Goal: Entertainment & Leisure: Consume media (video, audio)

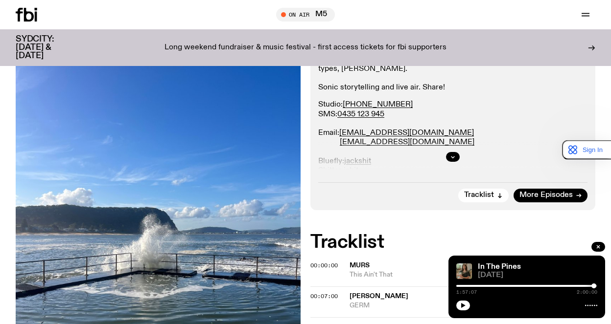
scroll to position [190, 0]
click at [561, 197] on span "More Episodes" at bounding box center [545, 194] width 53 height 7
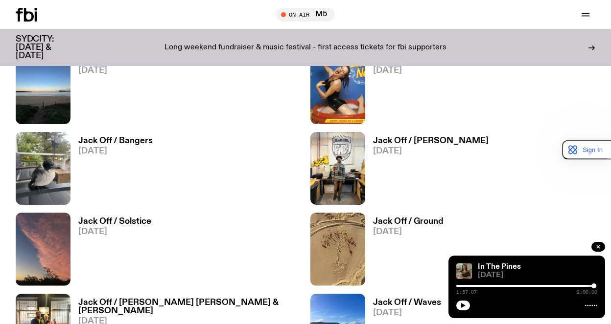
scroll to position [829, 0]
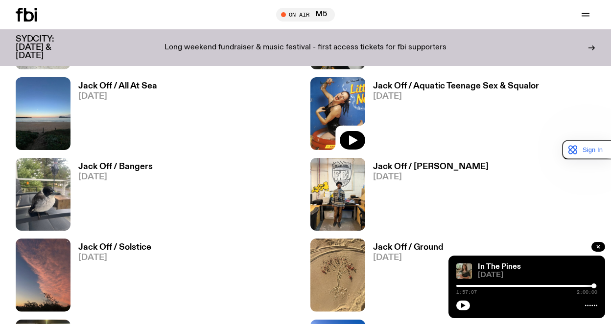
click at [336, 93] on img at bounding box center [337, 113] width 55 height 73
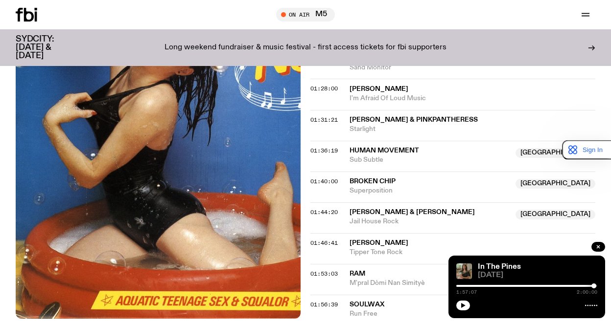
scroll to position [989, 0]
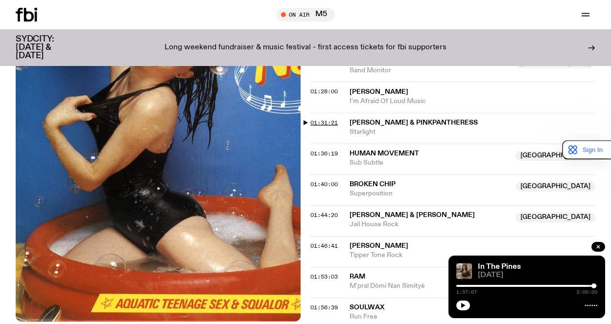
click at [320, 121] on span "01:31:21" at bounding box center [323, 123] width 27 height 8
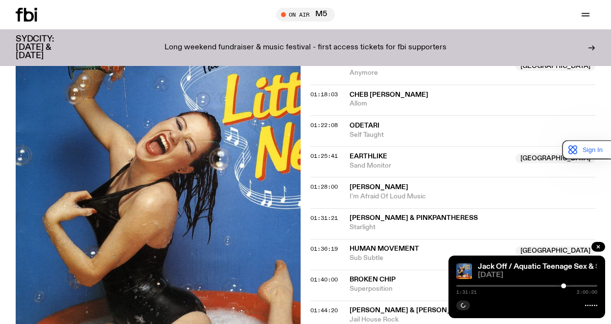
scroll to position [892, 0]
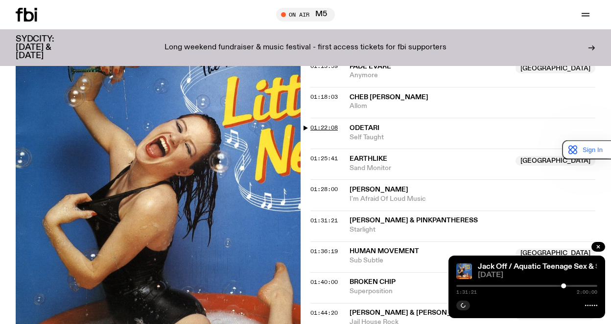
click at [322, 126] on span "01:22:08" at bounding box center [323, 128] width 27 height 8
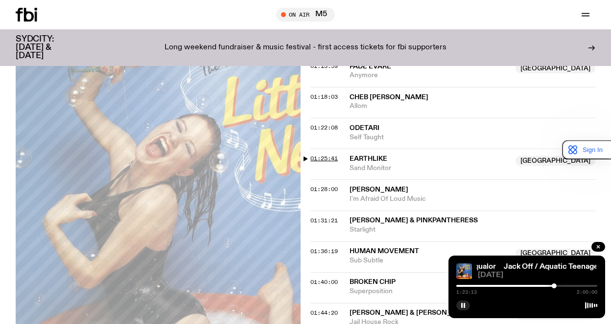
click at [321, 157] on span "01:25:41" at bounding box center [323, 159] width 27 height 8
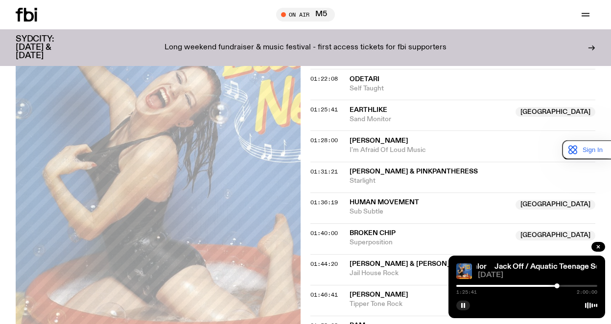
scroll to position [989, 0]
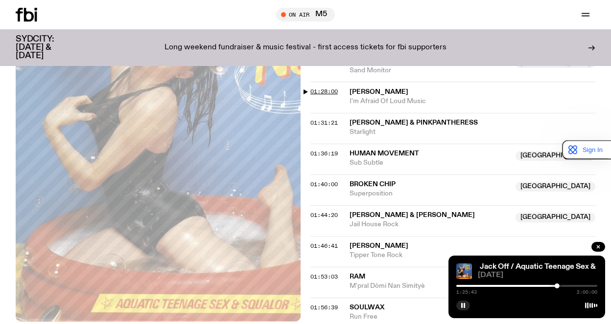
click at [324, 94] on span "01:28:00" at bounding box center [323, 92] width 27 height 8
click at [326, 123] on span "01:31:21" at bounding box center [323, 123] width 27 height 8
click at [322, 156] on span "01:36:19" at bounding box center [323, 154] width 27 height 8
click at [324, 183] on span "01:40:00" at bounding box center [323, 185] width 27 height 8
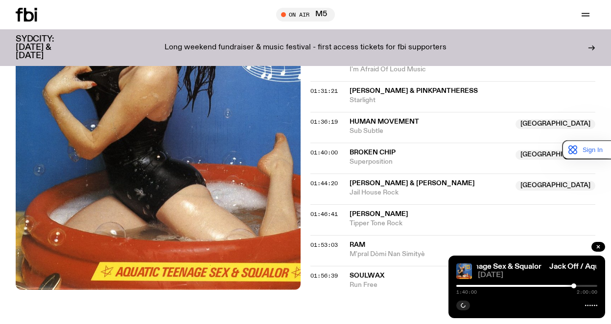
scroll to position [1038, 0]
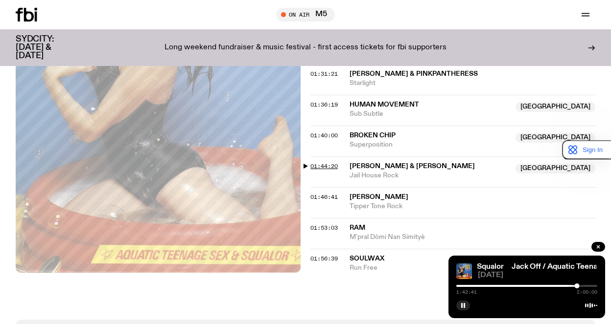
click at [323, 164] on span "01:44:20" at bounding box center [323, 166] width 27 height 8
click at [321, 195] on span "01:46:41" at bounding box center [323, 197] width 27 height 8
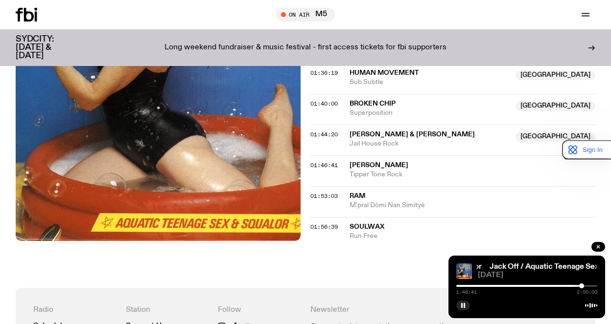
scroll to position [1087, 0]
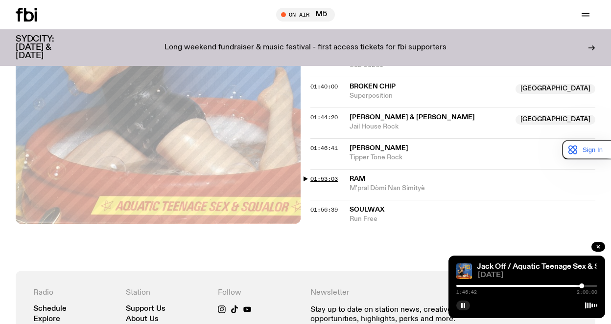
click at [332, 178] on span "01:53:03" at bounding box center [323, 179] width 27 height 8
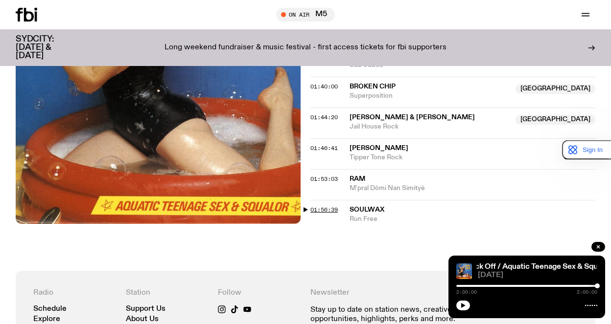
click at [317, 206] on span "01:56:39" at bounding box center [323, 210] width 27 height 8
click at [317, 210] on span "01:56:39" at bounding box center [323, 210] width 27 height 8
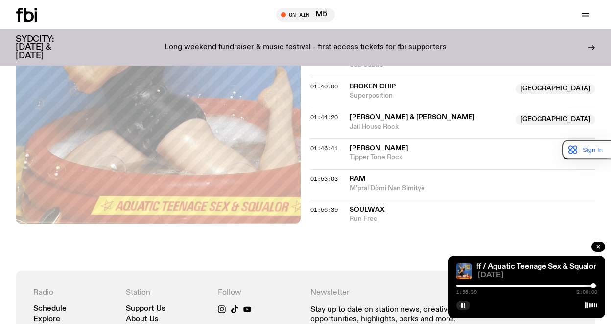
click at [366, 210] on span "Soulwax" at bounding box center [366, 209] width 35 height 7
click at [459, 300] on div at bounding box center [526, 305] width 141 height 12
click at [462, 300] on div at bounding box center [526, 305] width 141 height 12
click at [463, 305] on icon "button" at bounding box center [463, 306] width 6 height 6
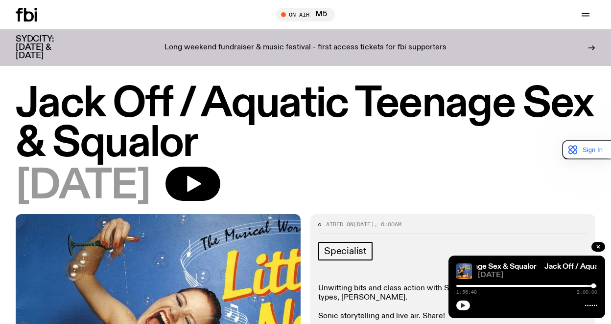
scroll to position [0, 0]
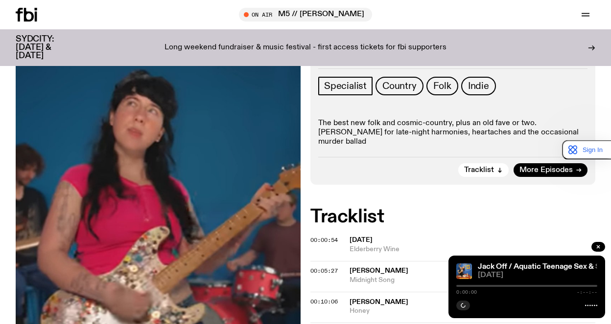
scroll to position [143, 0]
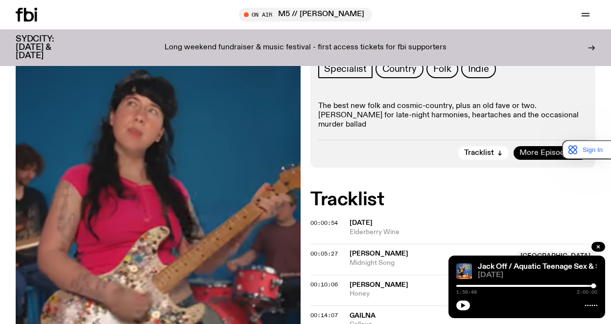
click at [538, 152] on span "More Episodes" at bounding box center [545, 153] width 53 height 7
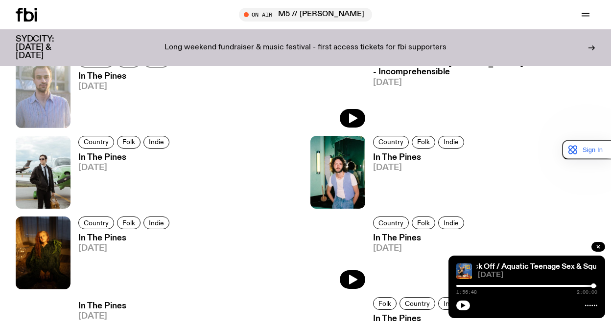
scroll to position [683, 0]
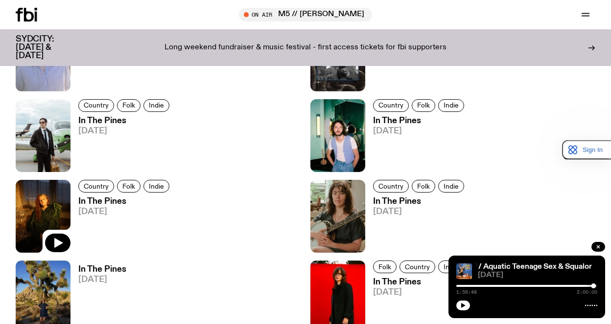
click at [39, 192] on img at bounding box center [43, 216] width 55 height 73
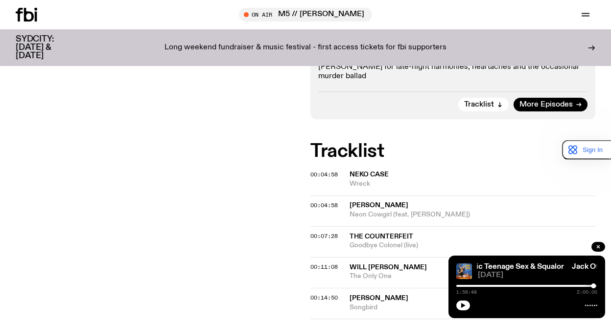
scroll to position [191, 0]
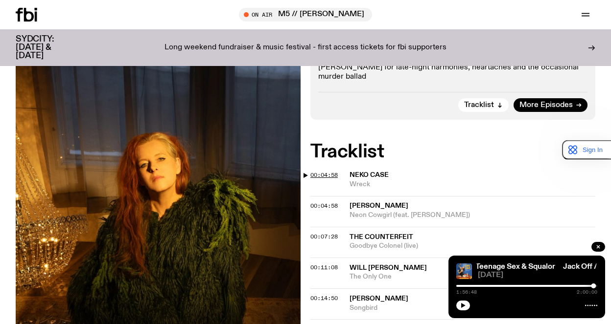
click at [317, 175] on span "00:04:58" at bounding box center [323, 175] width 27 height 8
